Goal: Transaction & Acquisition: Download file/media

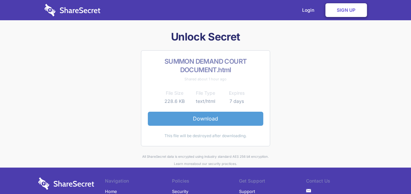
click at [204, 117] on link "Download" at bounding box center [205, 119] width 115 height 14
click at [209, 118] on link "Download" at bounding box center [205, 119] width 115 height 14
click at [198, 121] on link "Download" at bounding box center [205, 119] width 115 height 14
